Goal: Information Seeking & Learning: Check status

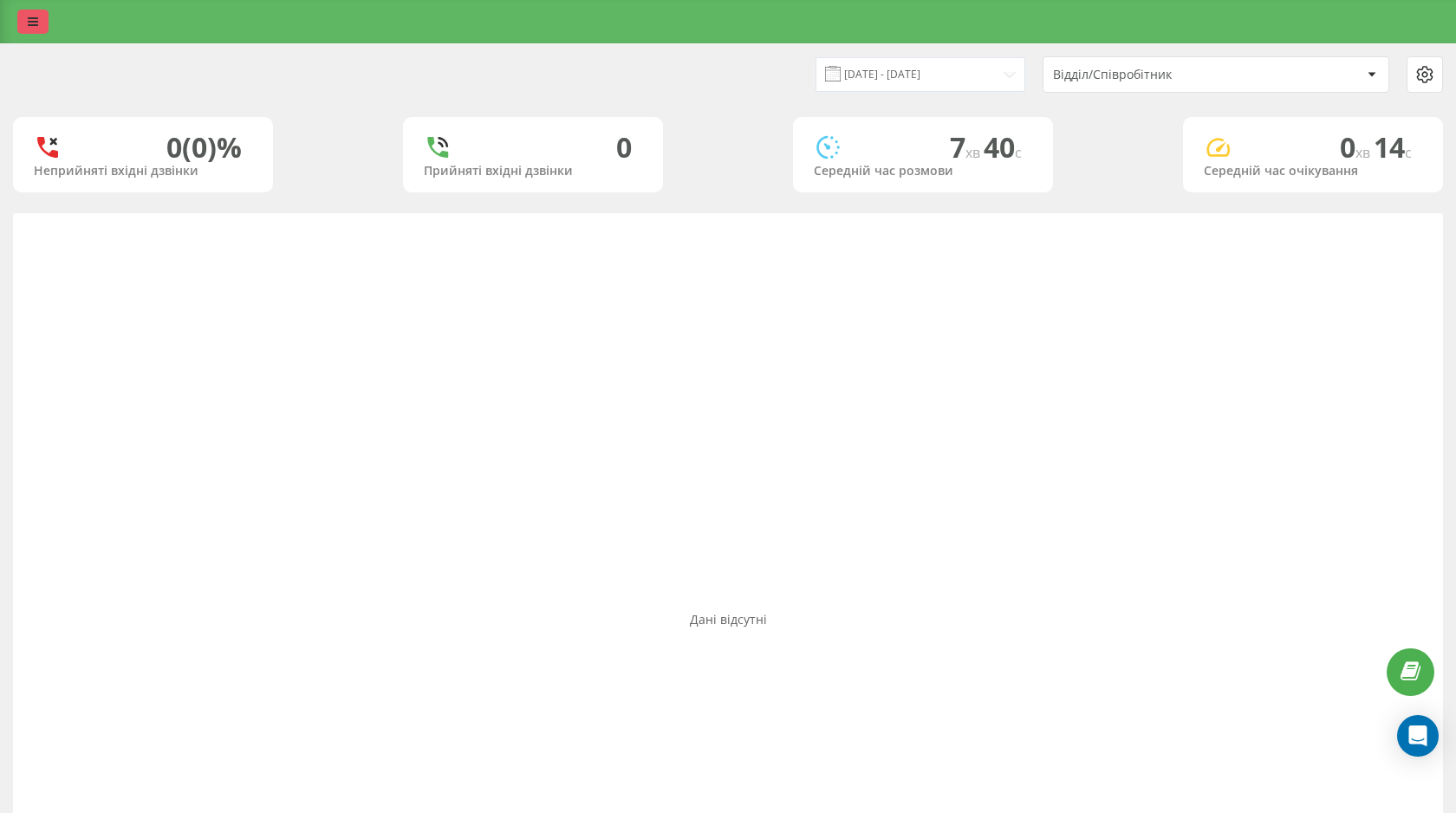
click at [38, 27] on link at bounding box center [33, 21] width 32 height 24
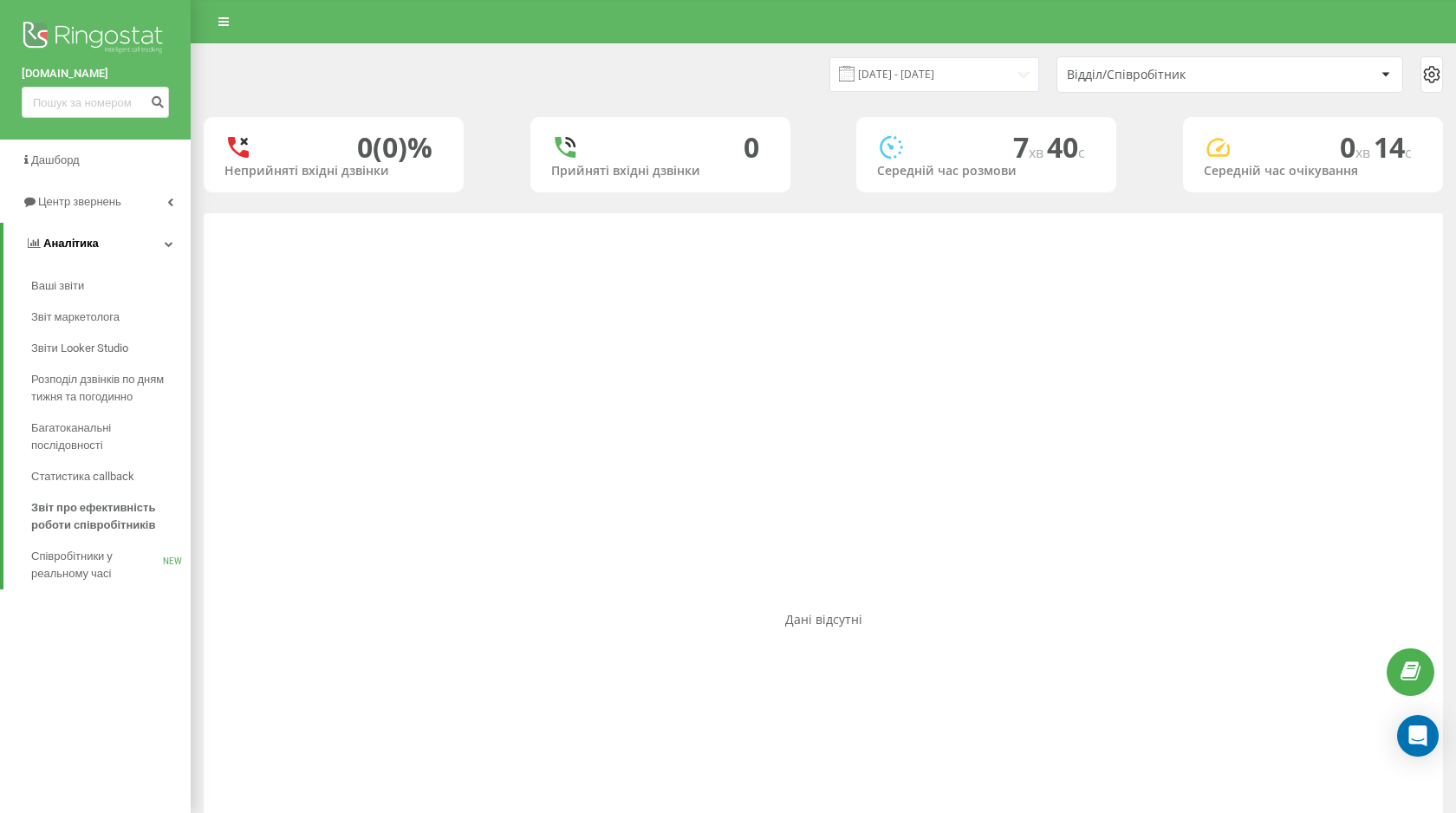
click at [105, 240] on link "Аналiтика" at bounding box center [97, 243] width 187 height 42
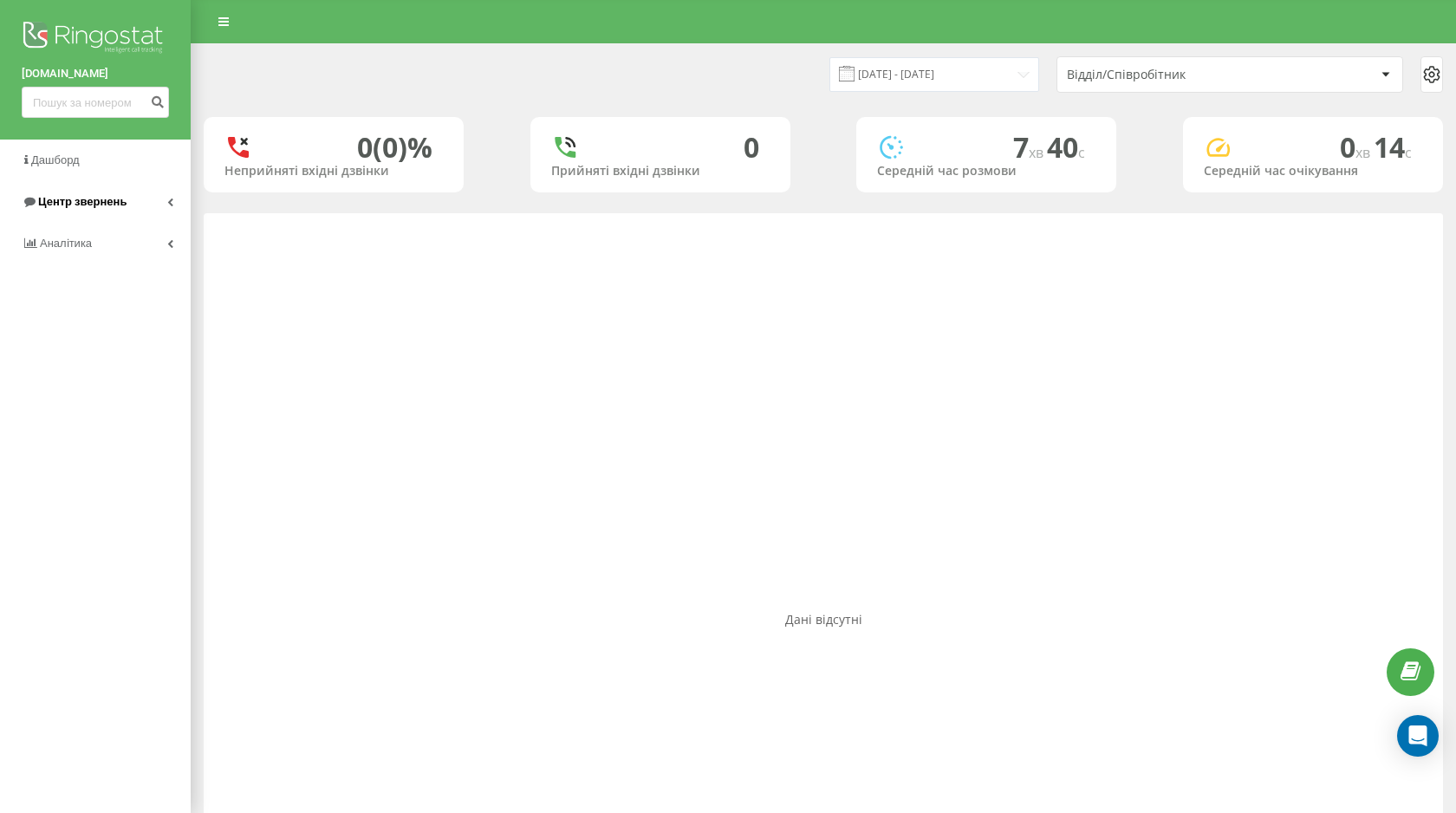
click at [110, 197] on span "Центр звернень" at bounding box center [82, 201] width 88 height 13
click at [72, 252] on span "Журнал дзвінків" at bounding box center [77, 244] width 92 height 18
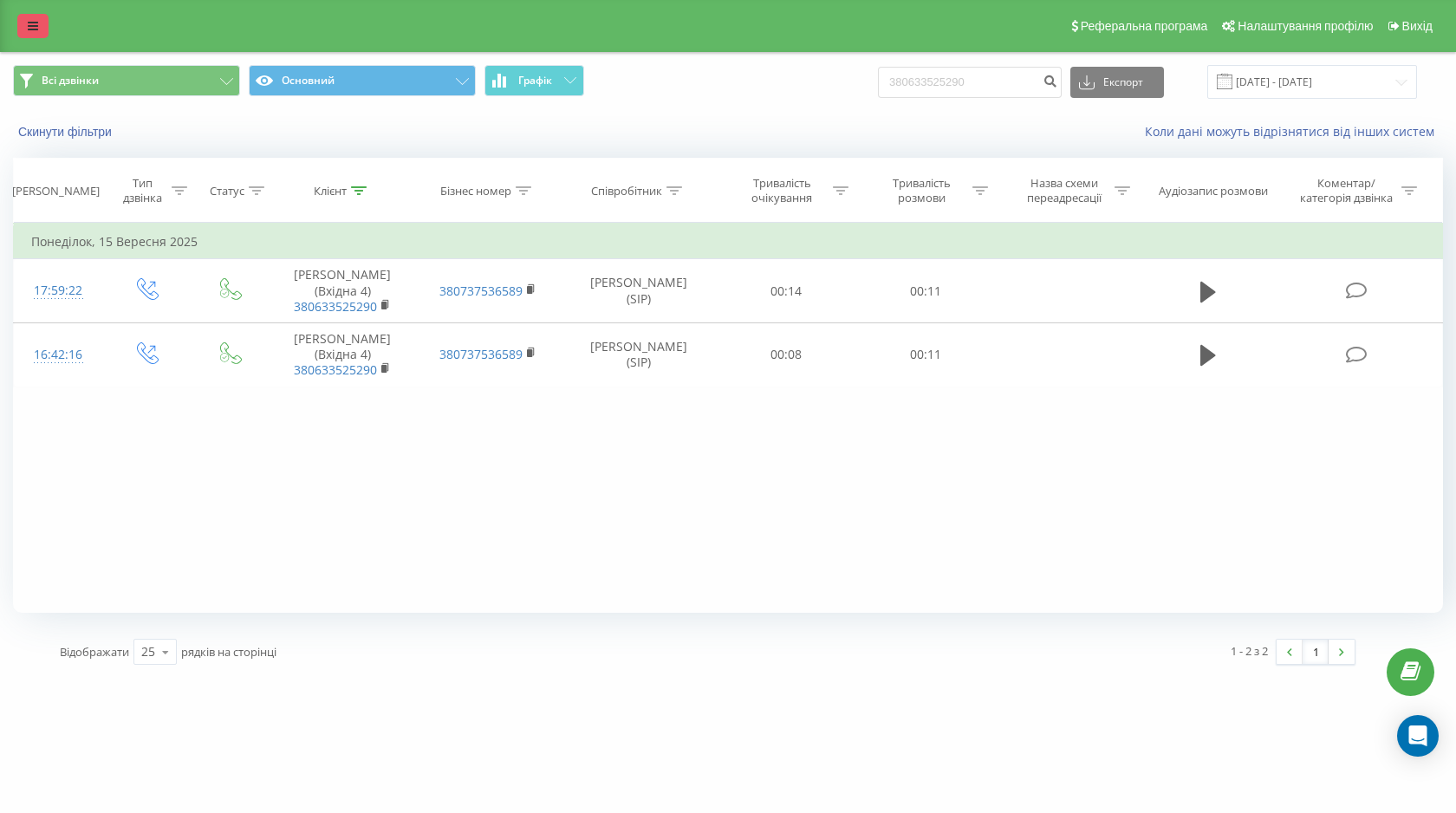
click at [28, 25] on icon at bounding box center [32, 26] width 10 height 12
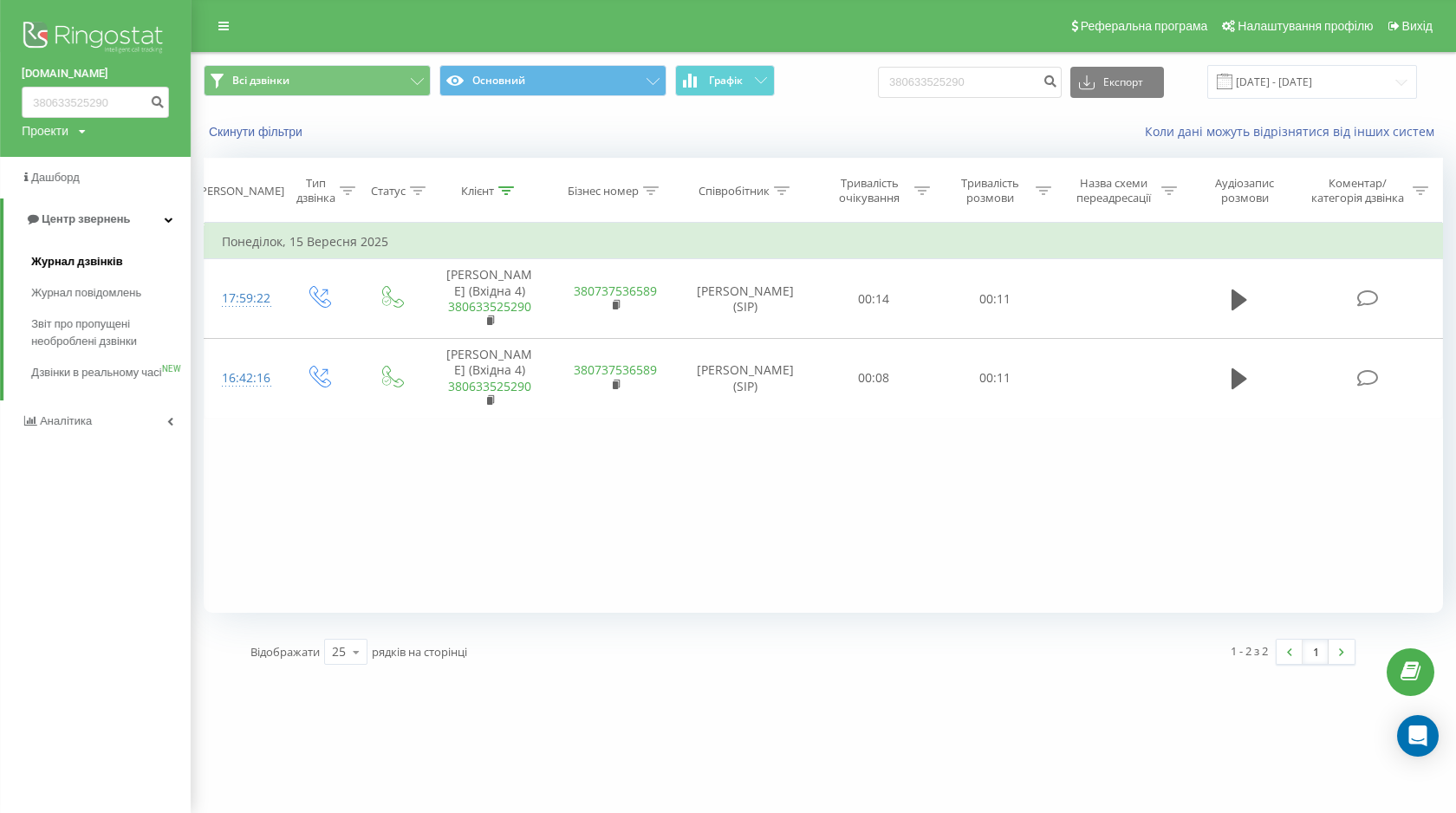
click at [86, 261] on span "Журнал дзвінків" at bounding box center [77, 261] width 92 height 18
click at [601, 469] on div "Фільтрувати за умовою Дорівнює Введіть значення Скасувати OK Фільтрувати за умо…" at bounding box center [823, 417] width 1239 height 390
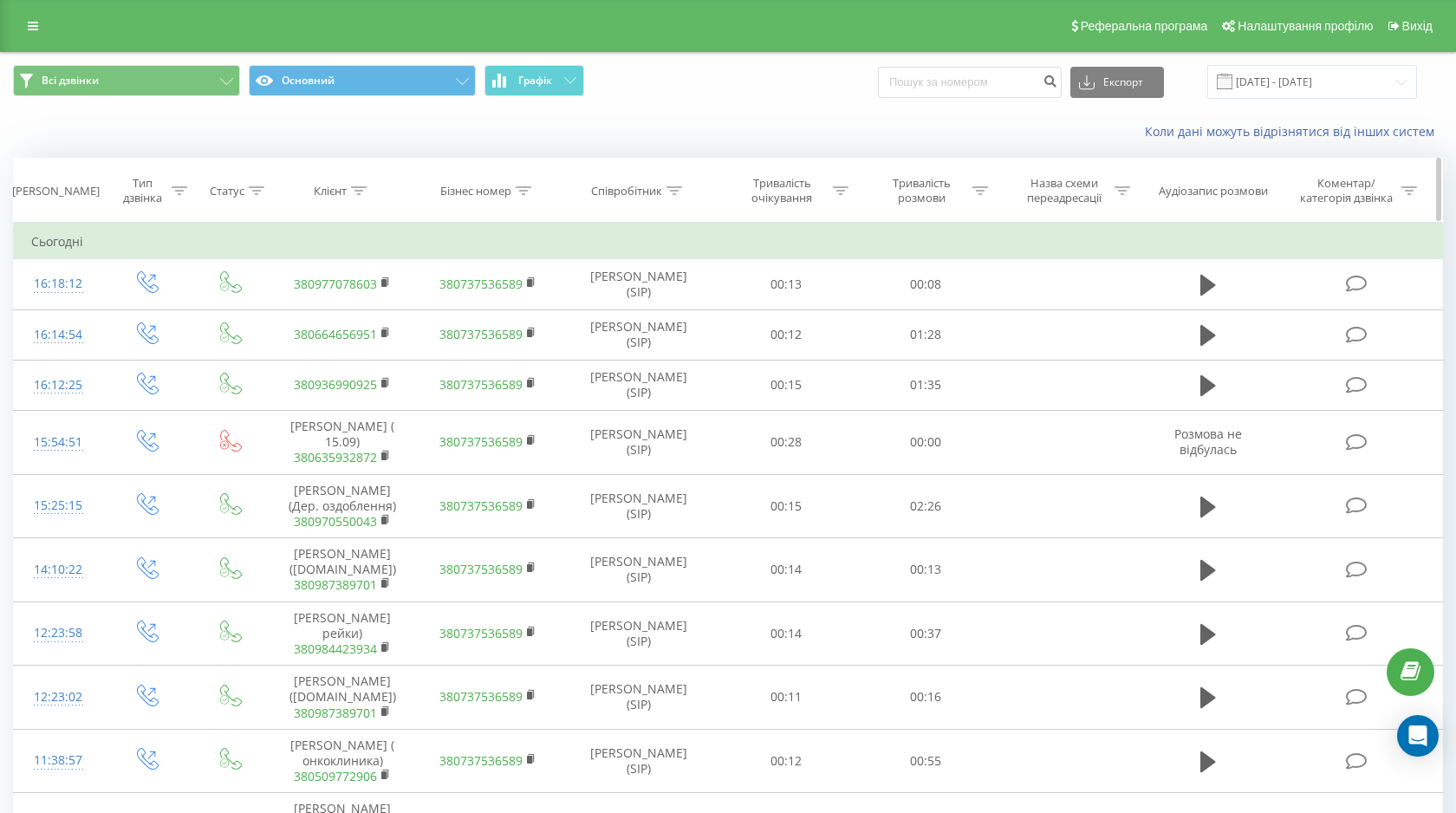
click at [360, 186] on icon at bounding box center [359, 190] width 16 height 8
click at [355, 301] on input "text" at bounding box center [343, 315] width 153 height 31
paste input "+380 97 707 8603"
click at [307, 315] on input "+380 97 707 8603" at bounding box center [343, 315] width 153 height 31
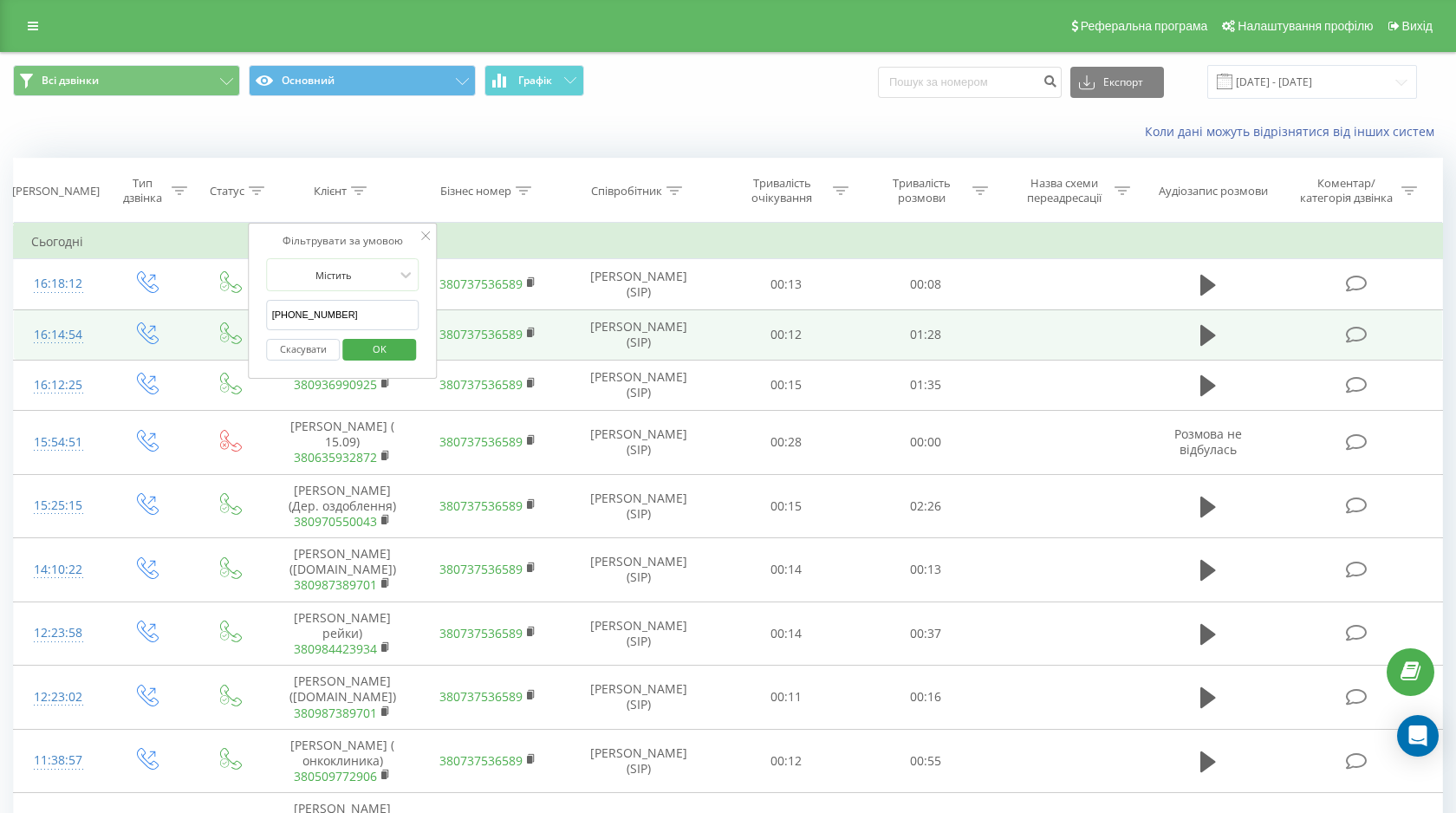
type input "380977078603"
click button "OK" at bounding box center [378, 349] width 73 height 21
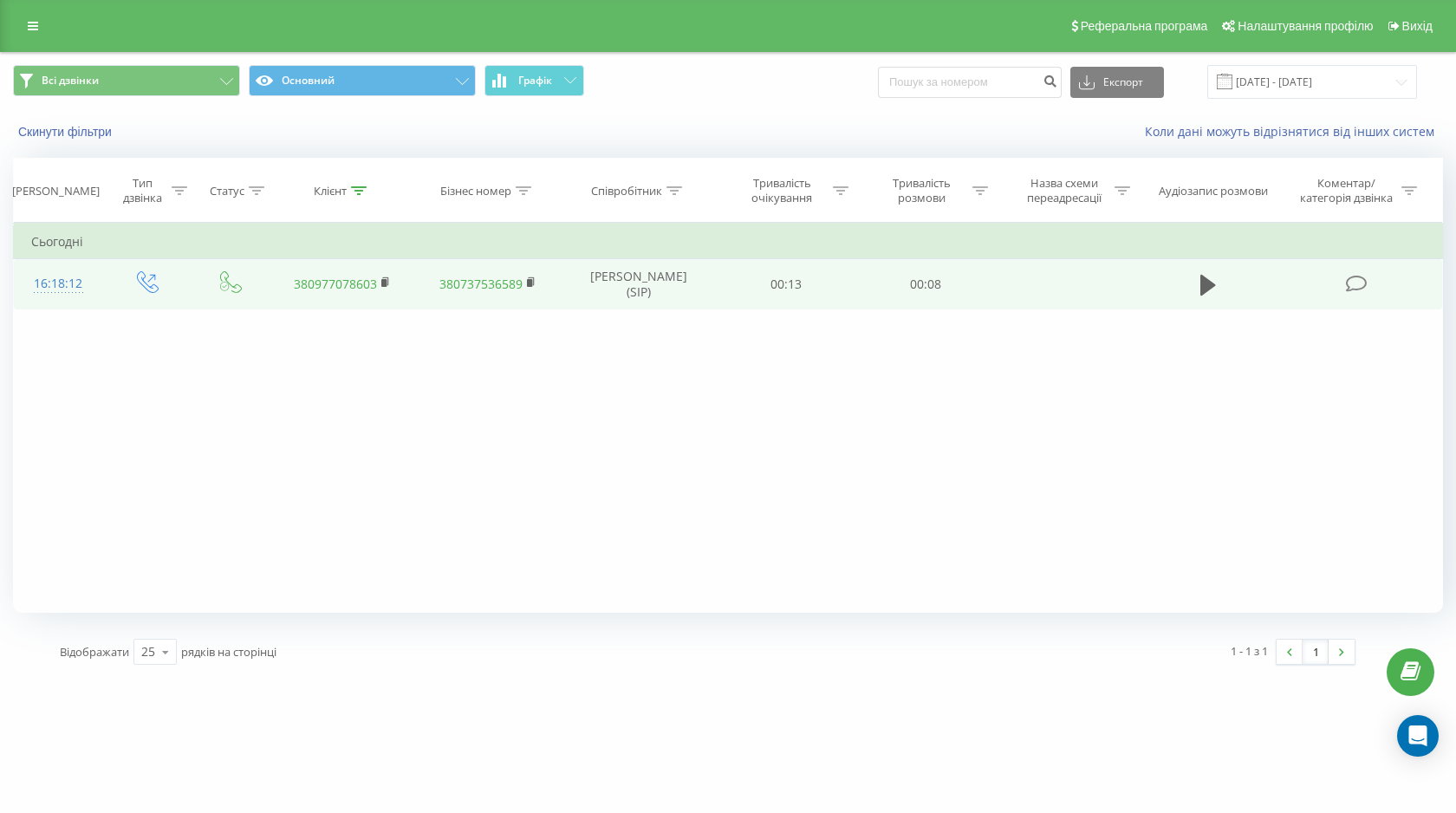
click at [1192, 282] on td at bounding box center [1208, 285] width 134 height 50
click at [1221, 282] on button at bounding box center [1208, 286] width 26 height 26
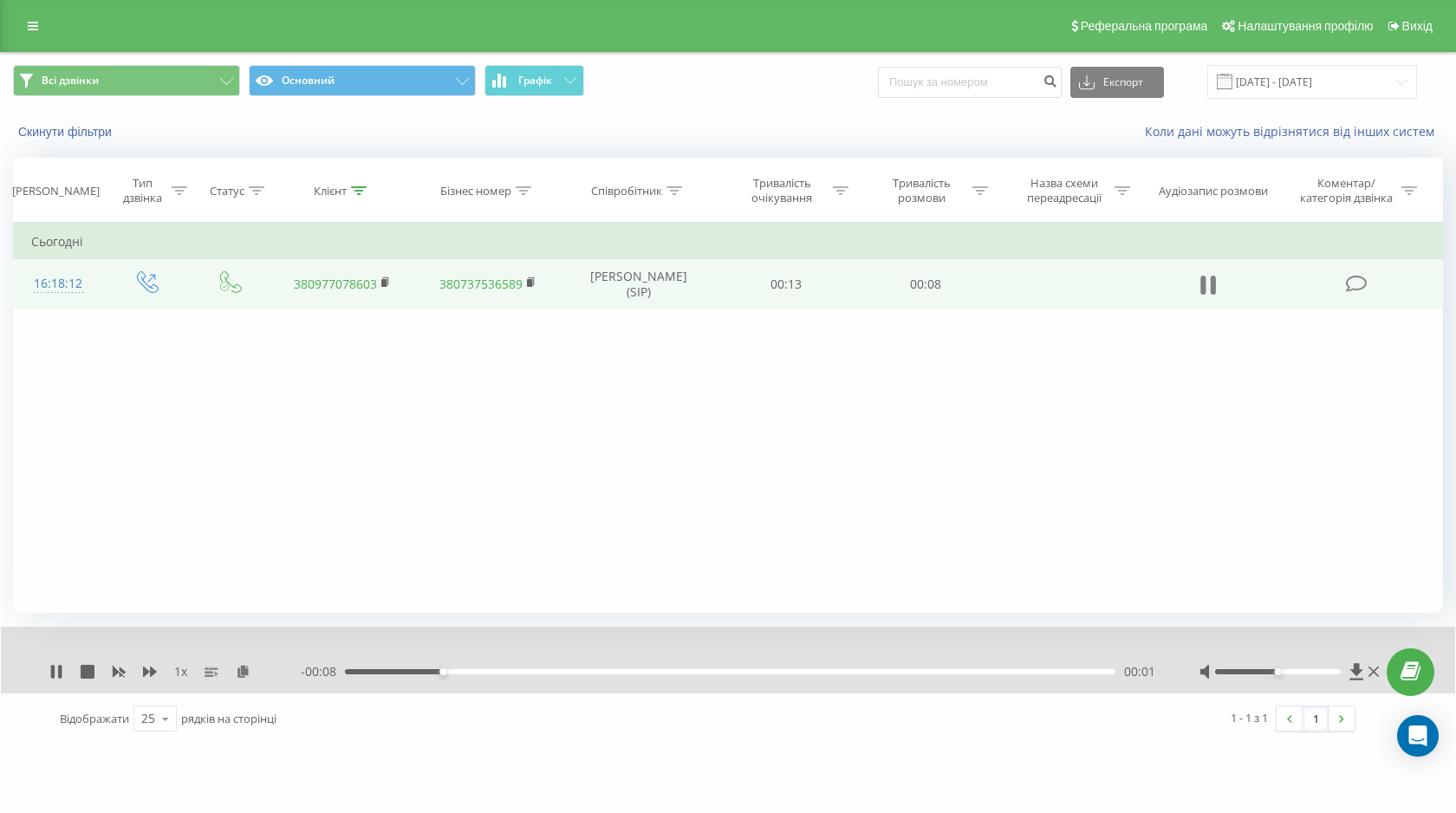
click at [1208, 287] on icon at bounding box center [1208, 286] width 16 height 24
click at [1361, 672] on icon at bounding box center [1357, 671] width 15 height 18
click at [29, 29] on icon at bounding box center [32, 26] width 10 height 12
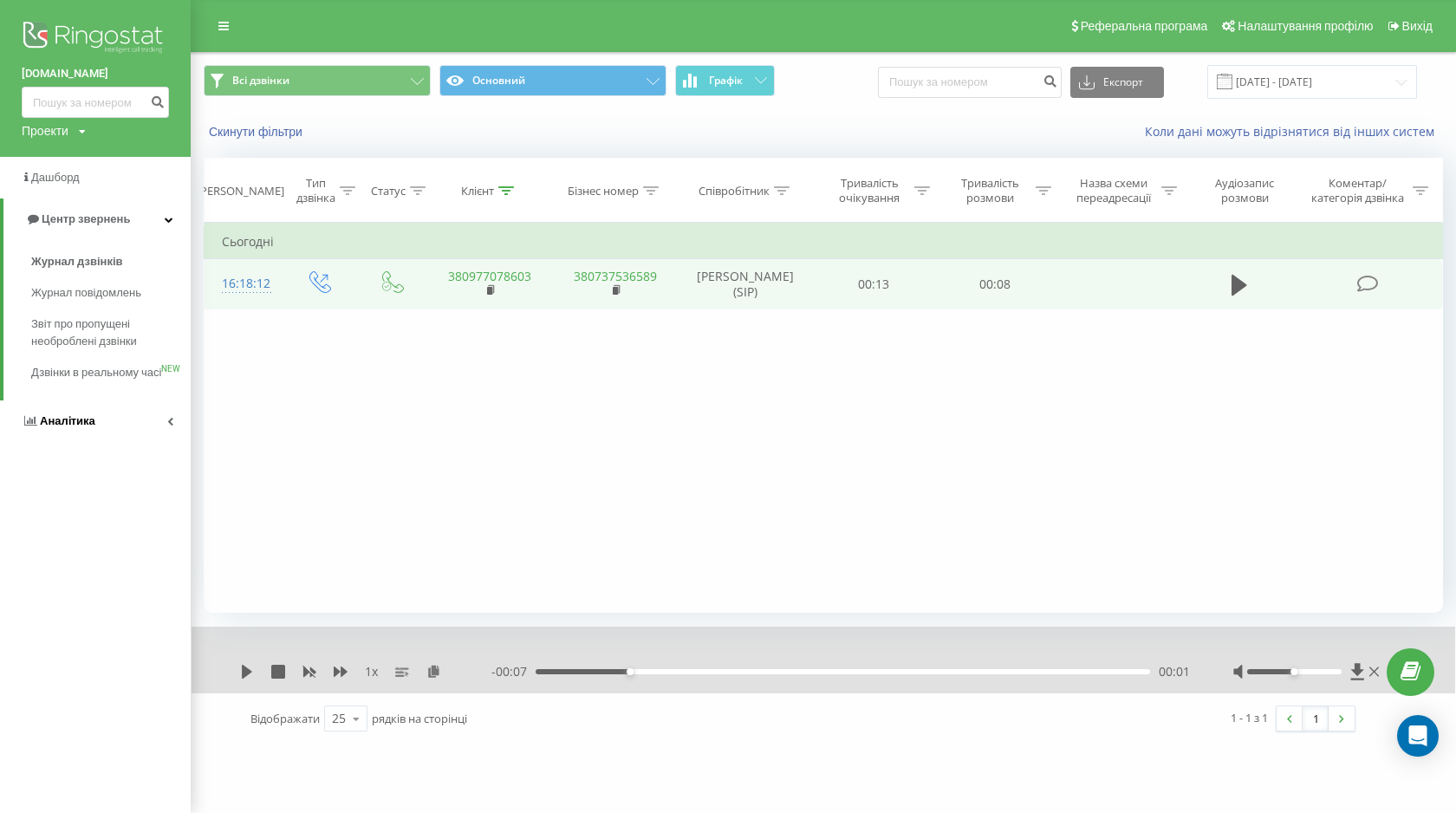
click at [99, 430] on link "Аналiтика" at bounding box center [95, 421] width 191 height 42
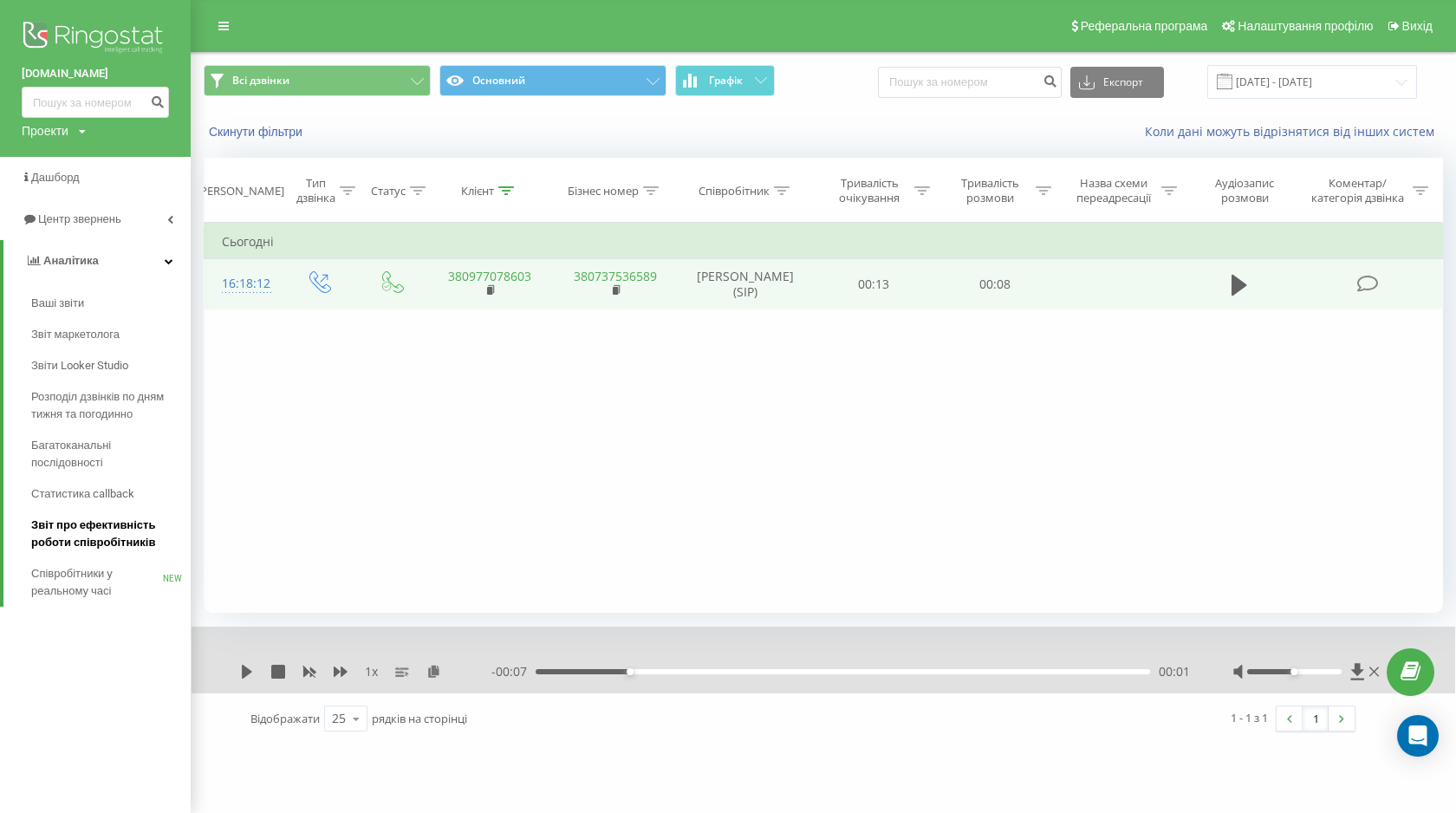
click at [98, 541] on span "Звіт про ефективність роботи співробітників" at bounding box center [107, 533] width 151 height 34
